Goal: Check status

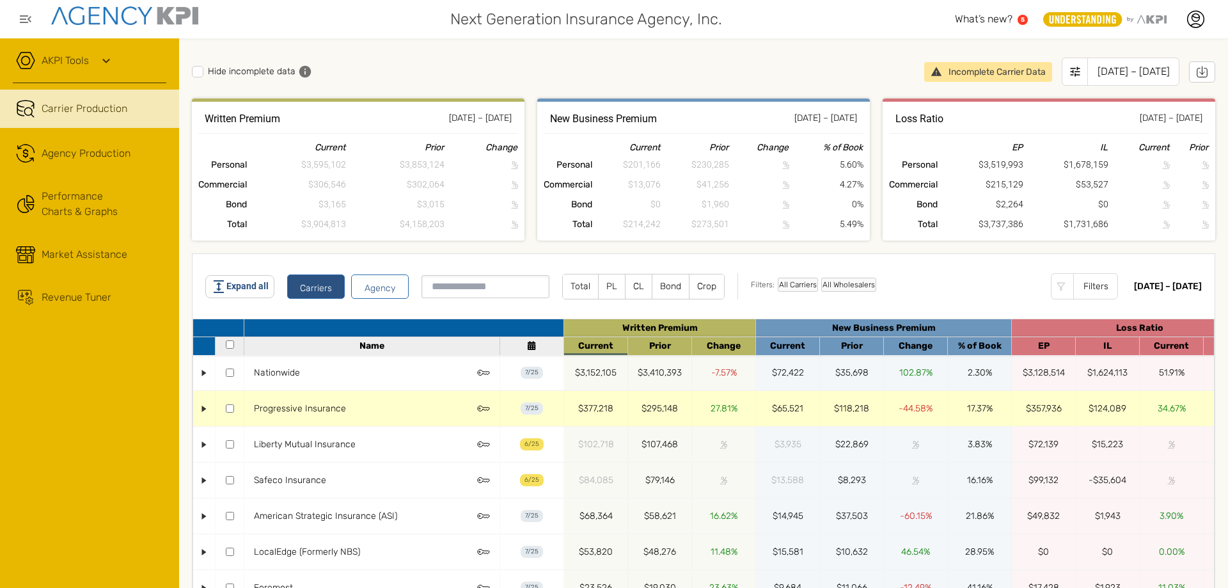
click at [205, 408] on div "•" at bounding box center [205, 408] width 10 height 22
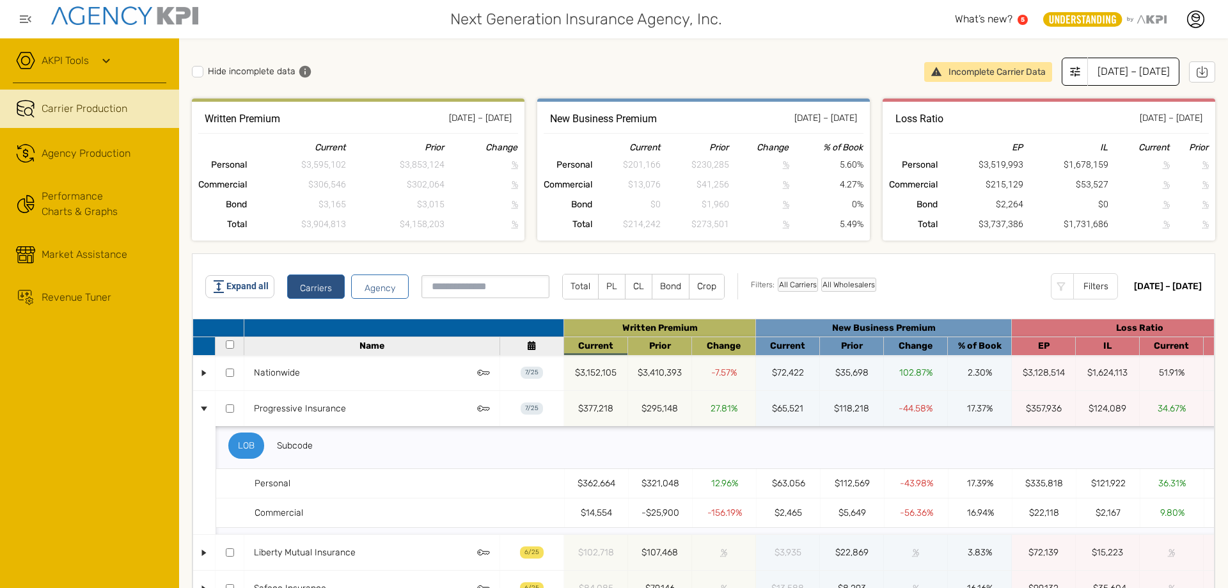
click at [1102, 69] on div "[DATE] – [DATE]" at bounding box center [1134, 72] width 92 height 28
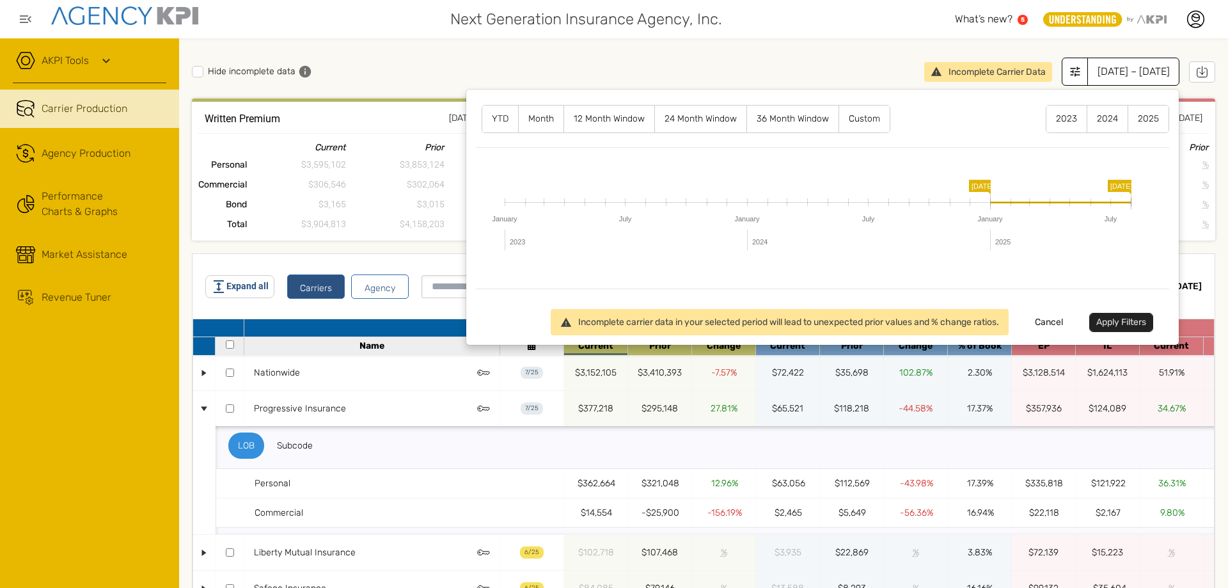
click at [1099, 116] on label "2024" at bounding box center [1108, 119] width 40 height 27
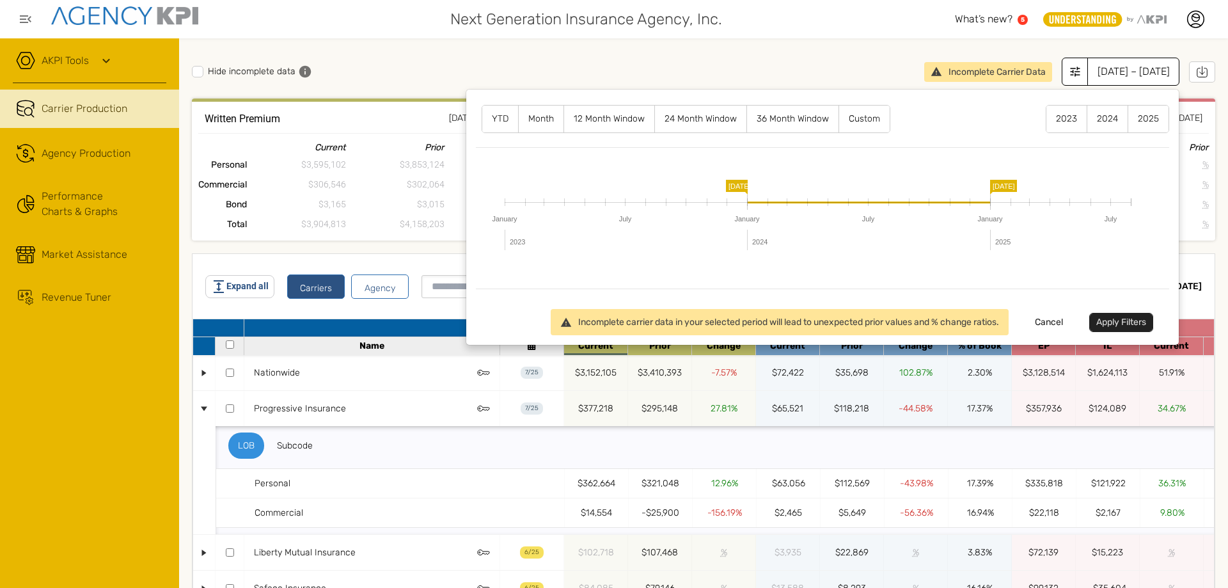
click at [1106, 324] on button "Apply Filters" at bounding box center [1122, 322] width 64 height 19
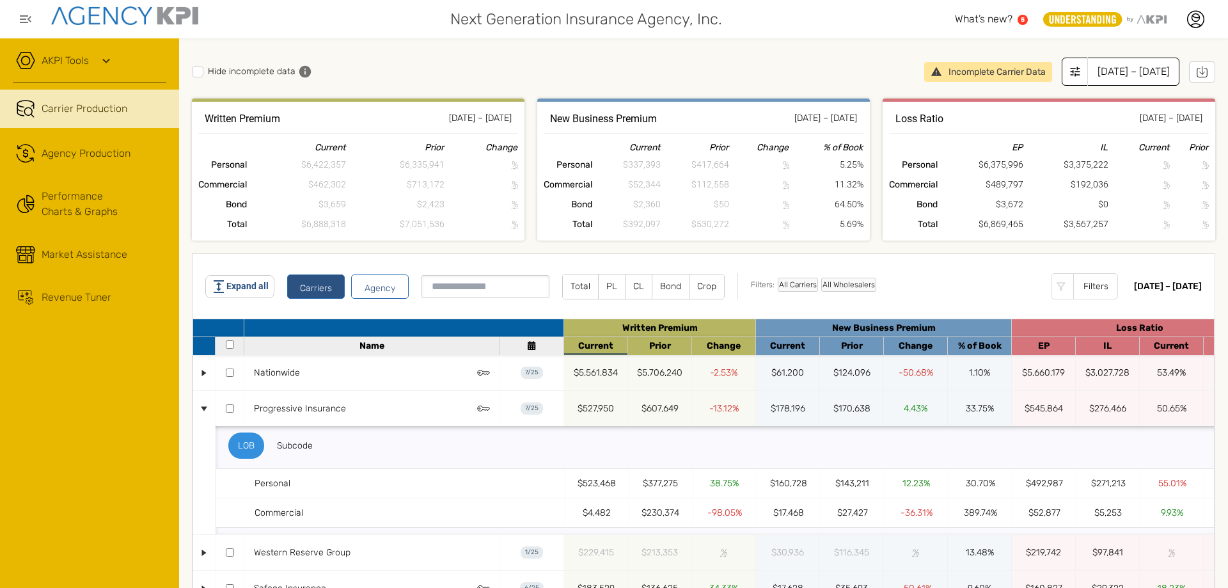
click at [1115, 69] on div "[DATE] – [DATE]" at bounding box center [1134, 72] width 92 height 28
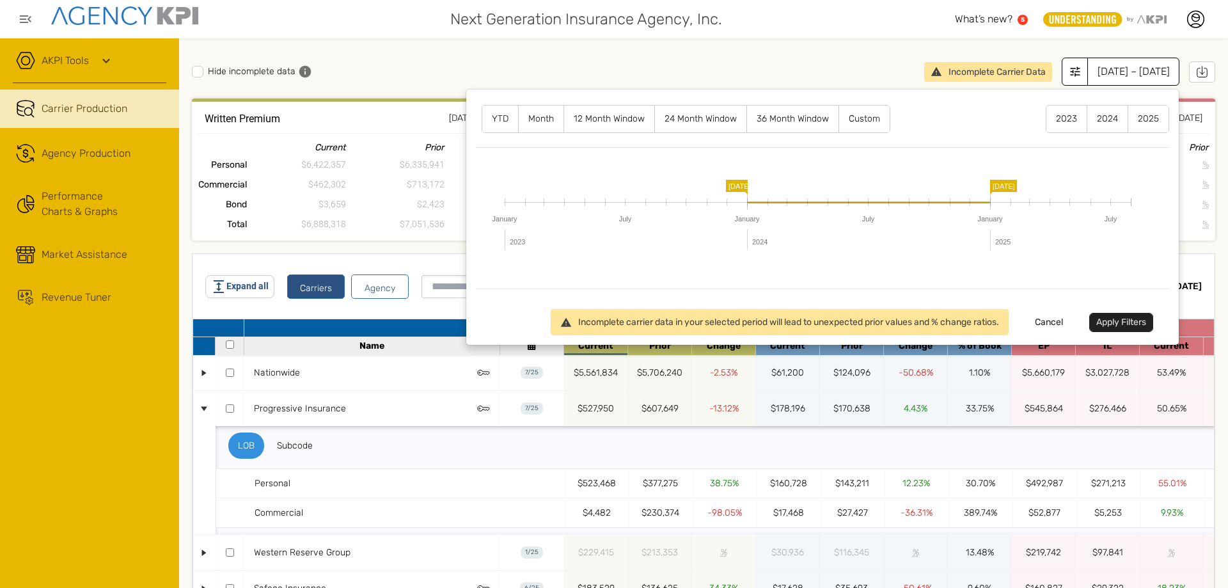
click at [1061, 120] on label "2023" at bounding box center [1067, 119] width 40 height 27
click at [1047, 120] on label "2023" at bounding box center [1067, 119] width 40 height 27
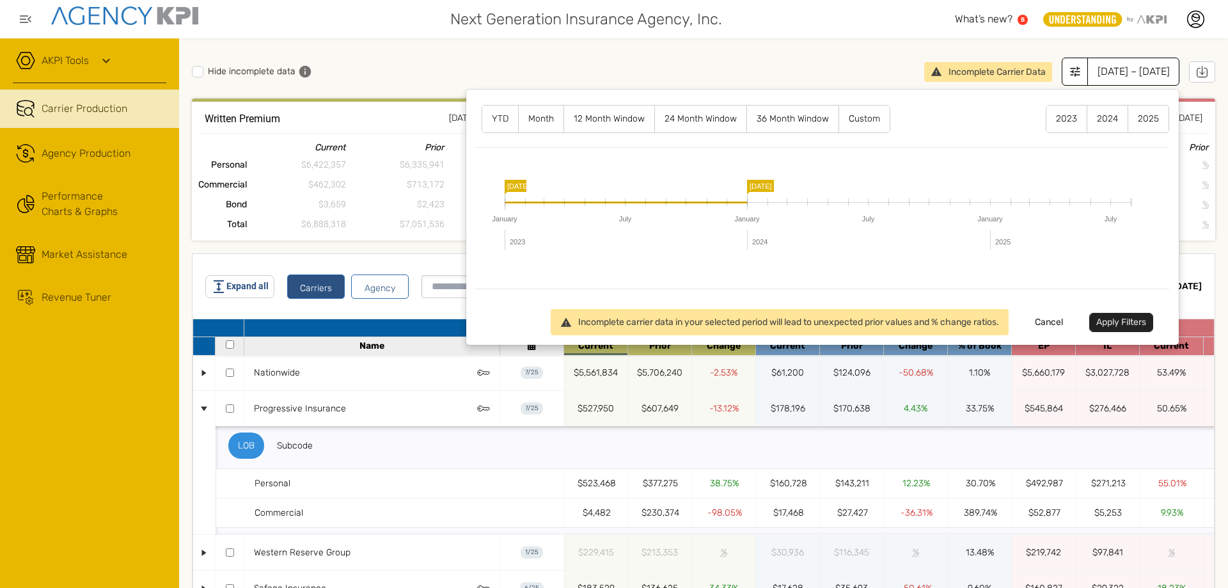
click at [1110, 318] on button "Apply Filters" at bounding box center [1122, 322] width 64 height 19
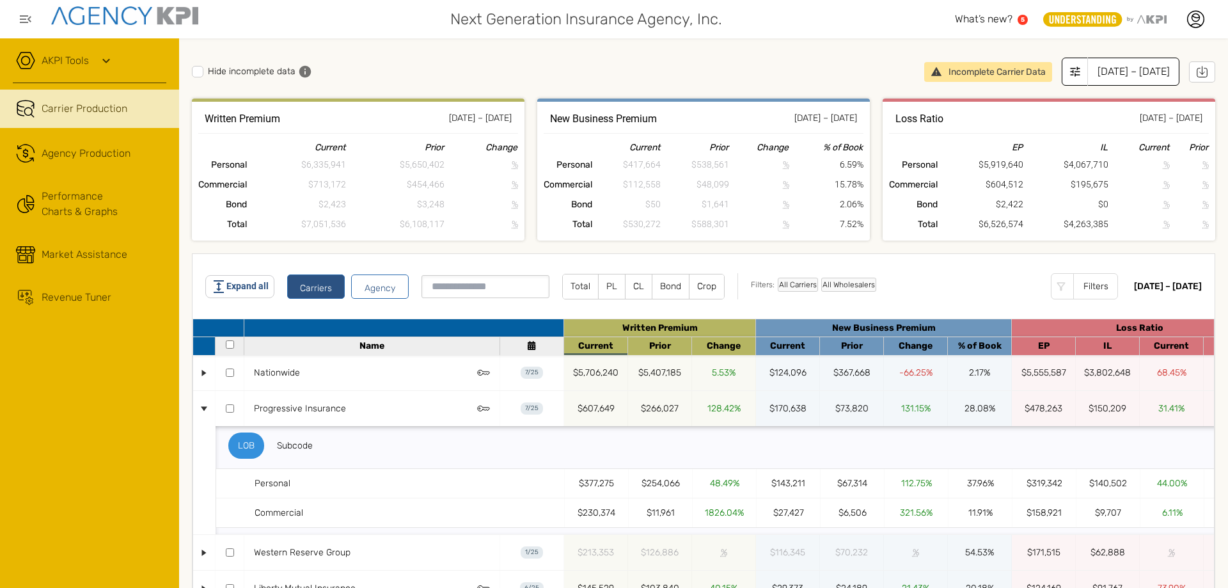
click at [1123, 74] on div "[DATE] – [DATE]" at bounding box center [1134, 72] width 92 height 28
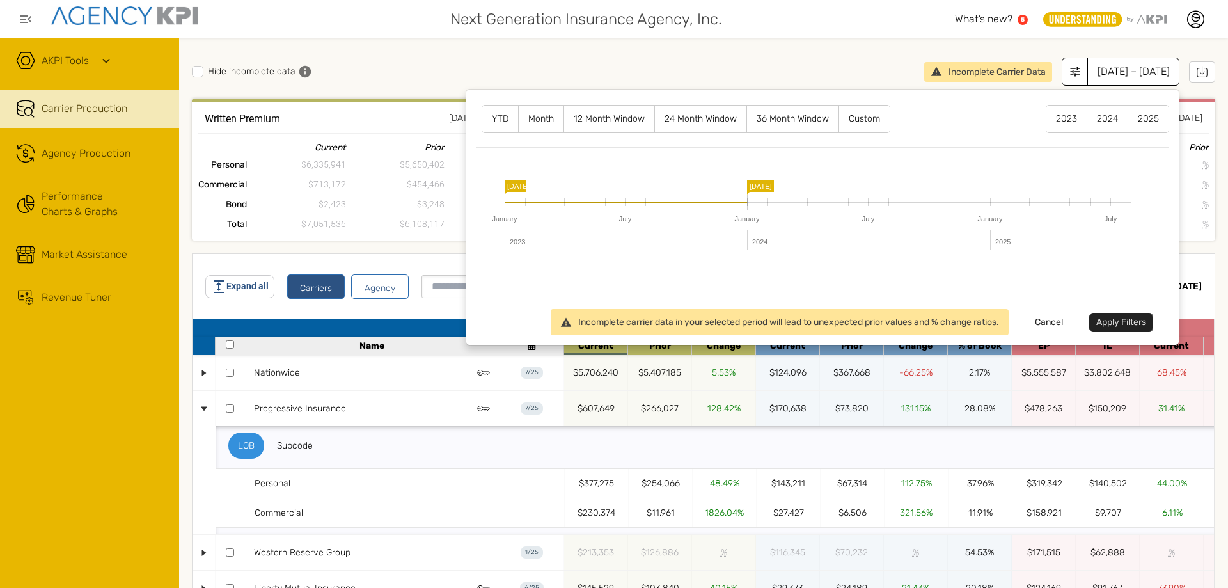
click at [1141, 119] on label "2025" at bounding box center [1149, 119] width 40 height 27
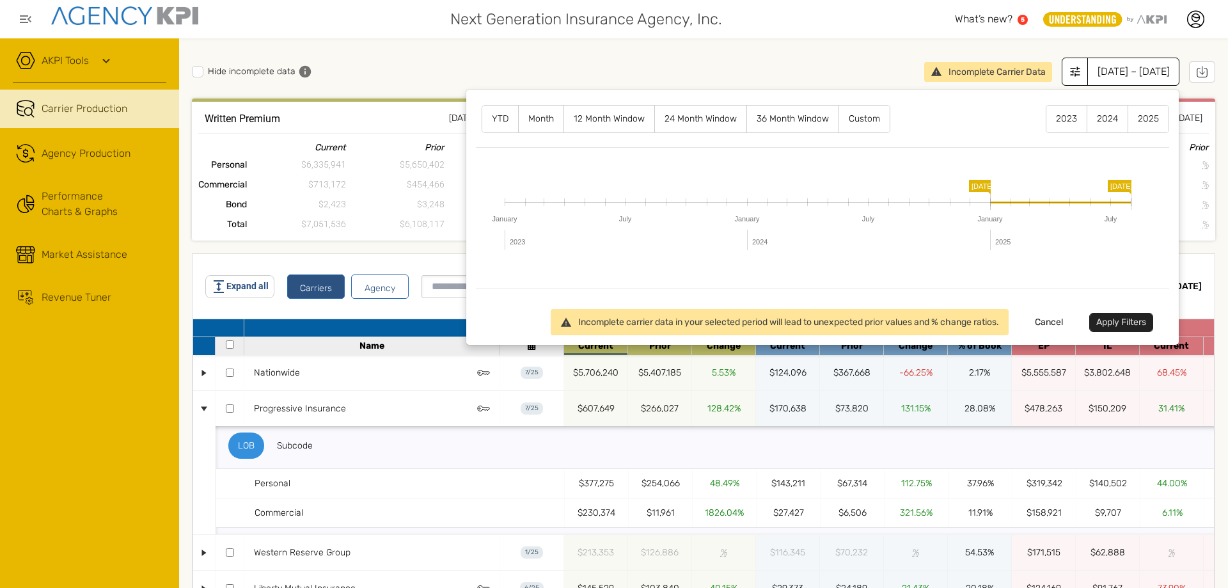
click at [1100, 322] on button "Apply Filters" at bounding box center [1122, 322] width 64 height 19
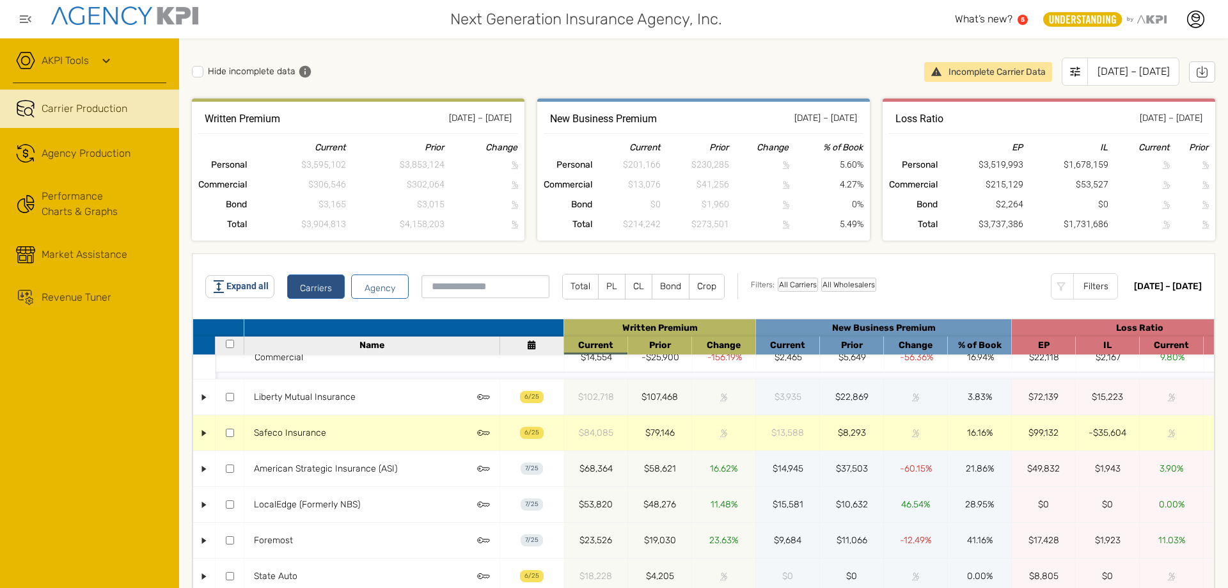
scroll to position [166, 0]
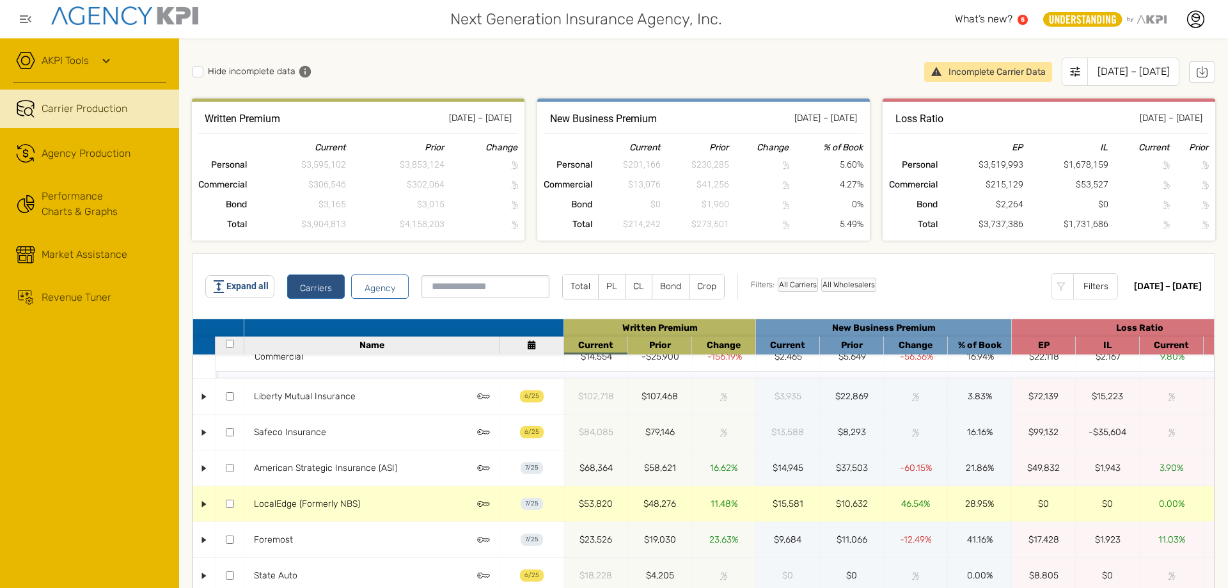
click at [202, 496] on div "•" at bounding box center [205, 504] width 10 height 22
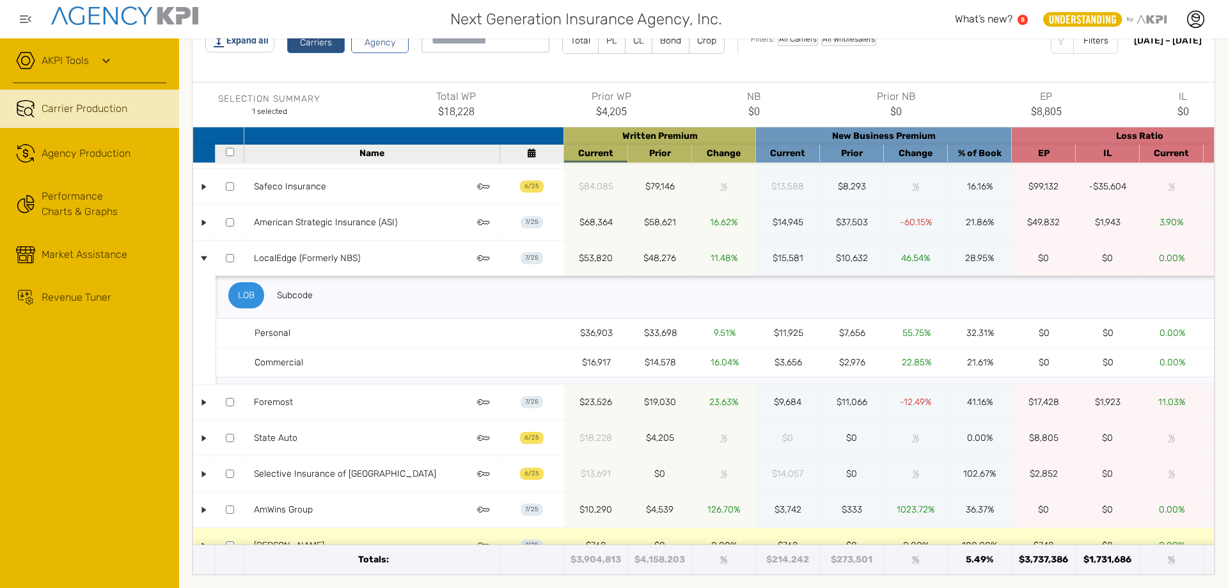
scroll to position [274, 0]
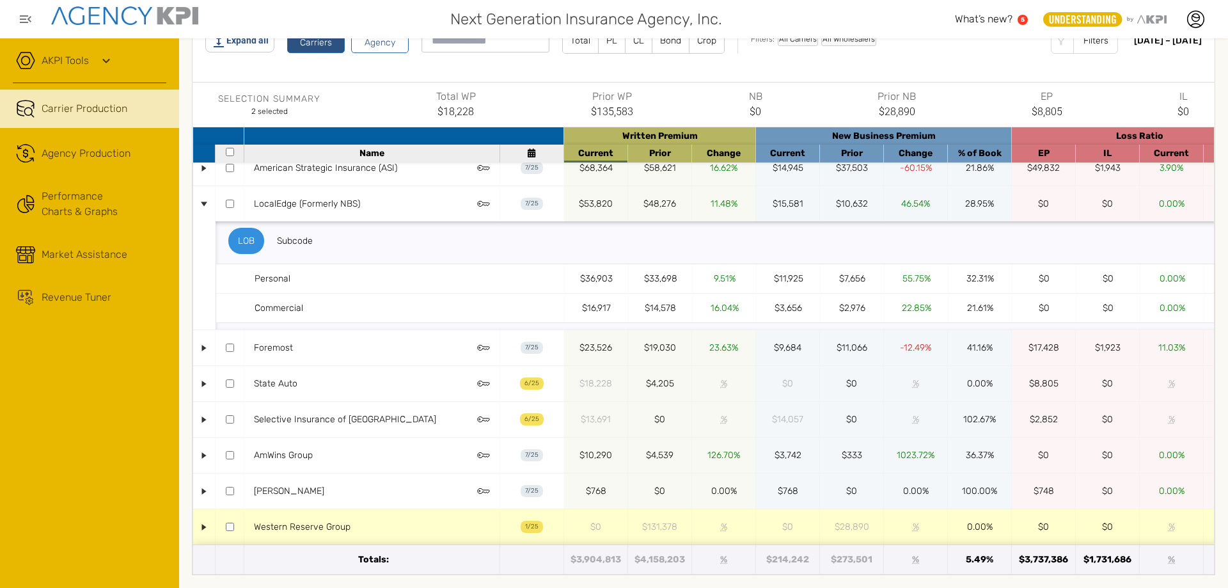
click at [204, 516] on div "•" at bounding box center [205, 527] width 10 height 22
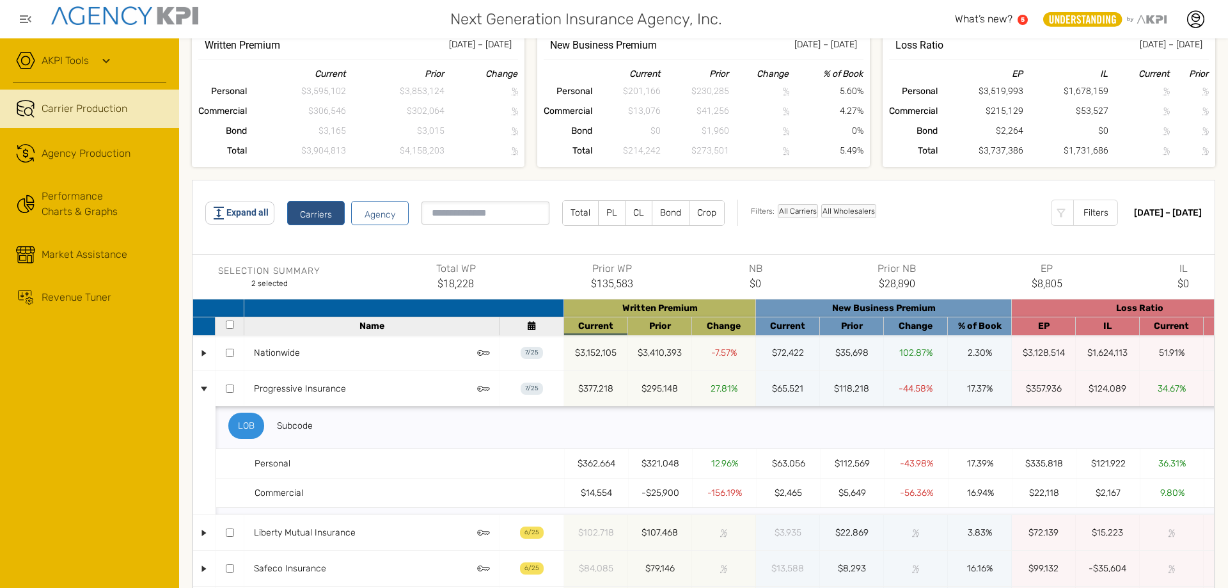
scroll to position [192, 0]
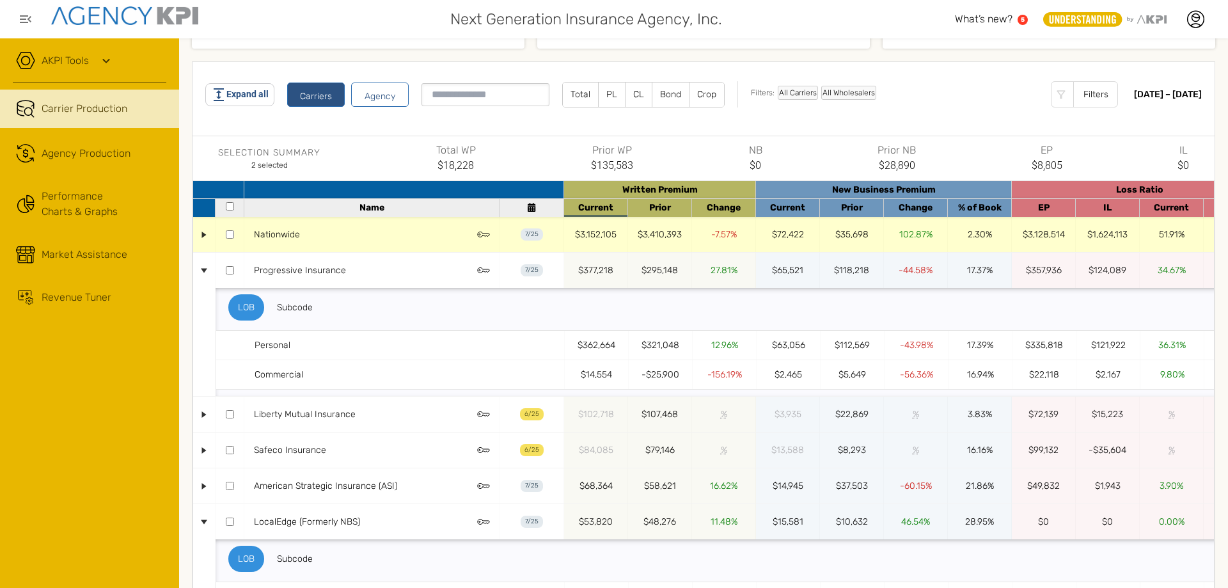
click at [203, 235] on div "•" at bounding box center [205, 234] width 10 height 22
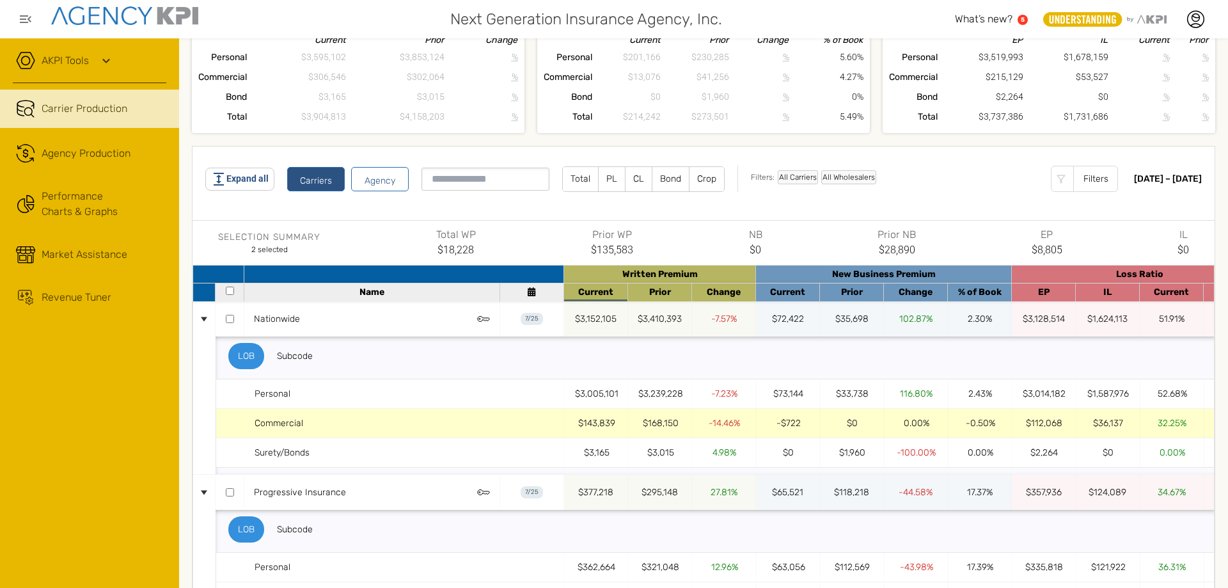
scroll to position [0, 0]
